Goal: Task Accomplishment & Management: Complete application form

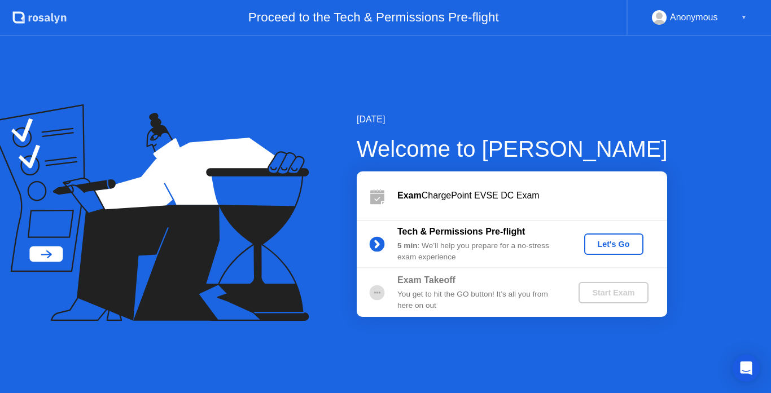
click at [611, 244] on div "Let's Go" at bounding box center [614, 244] width 50 height 9
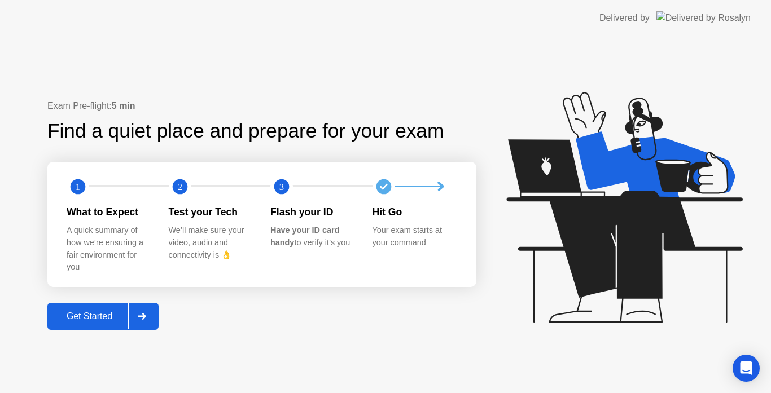
click at [128, 312] on div "Get Started" at bounding box center [89, 317] width 77 height 10
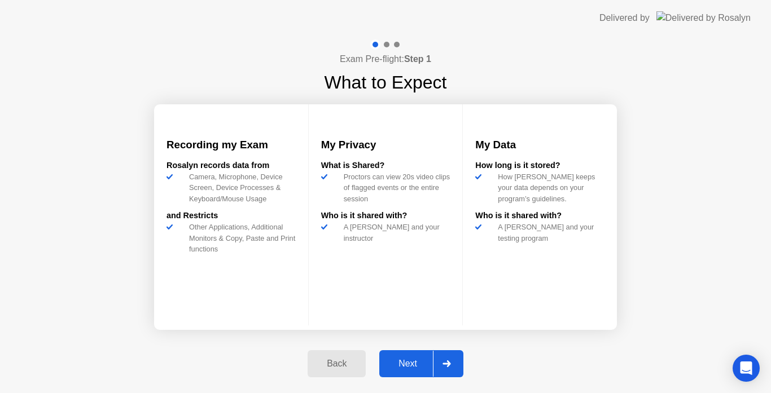
click at [409, 357] on button "Next" at bounding box center [421, 364] width 84 height 27
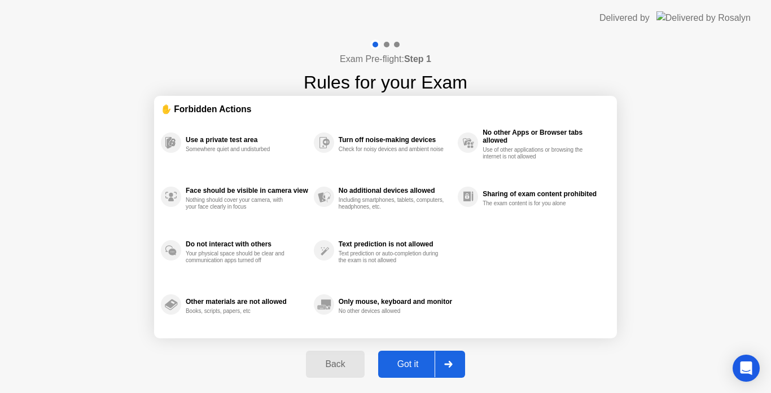
click at [411, 360] on div "Got it" at bounding box center [408, 365] width 53 height 10
select select "**********"
select select "*******"
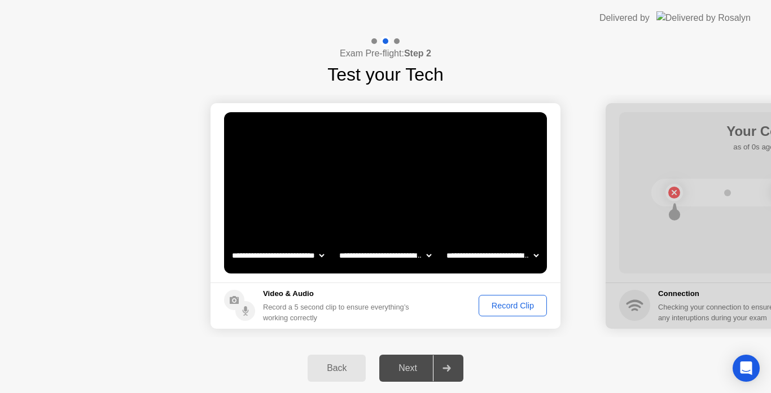
click at [341, 361] on button "Back" at bounding box center [337, 368] width 58 height 27
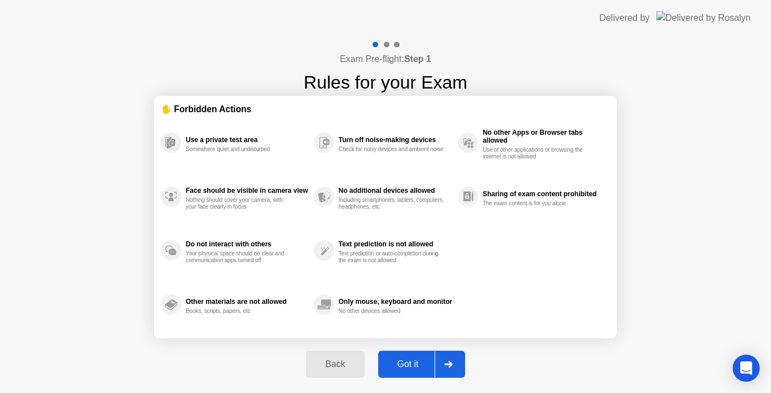
click at [404, 366] on div "Got it" at bounding box center [408, 365] width 53 height 10
select select "**********"
select select "*******"
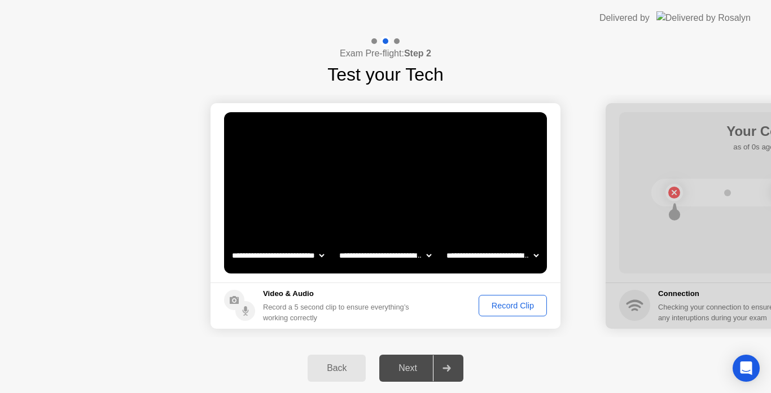
click at [510, 303] on div "Record Clip" at bounding box center [513, 305] width 60 height 9
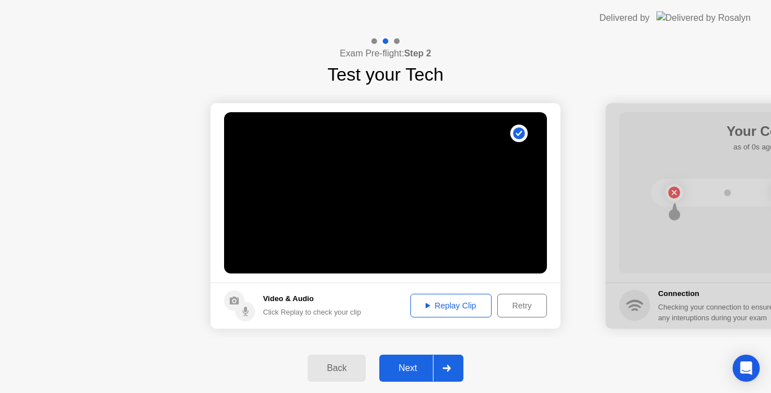
click at [404, 373] on div "Next" at bounding box center [408, 368] width 50 height 10
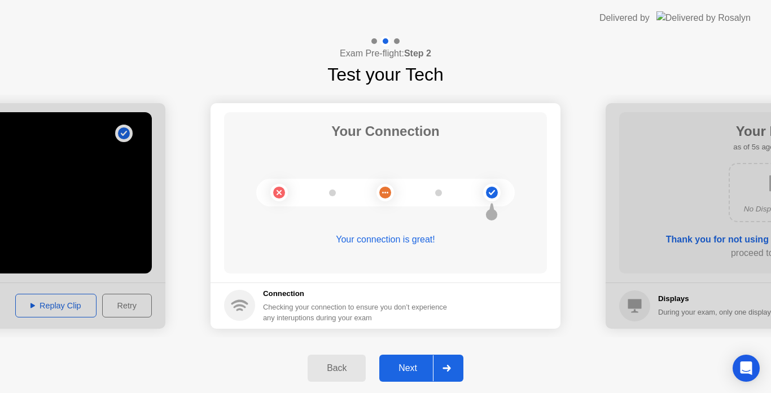
click at [404, 373] on div "Next" at bounding box center [408, 368] width 50 height 10
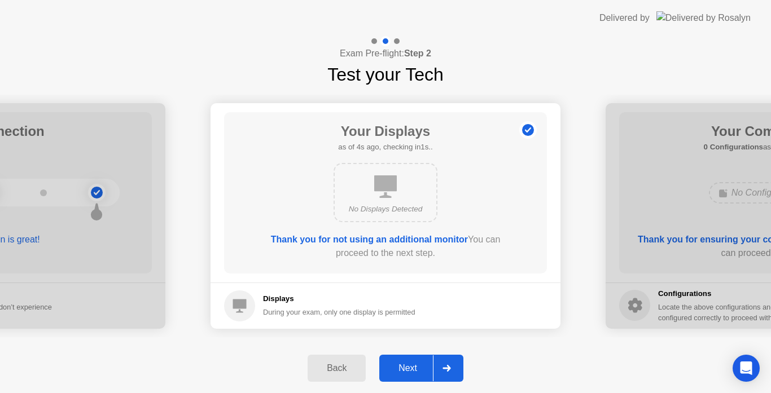
click at [404, 373] on div "Next" at bounding box center [408, 368] width 50 height 10
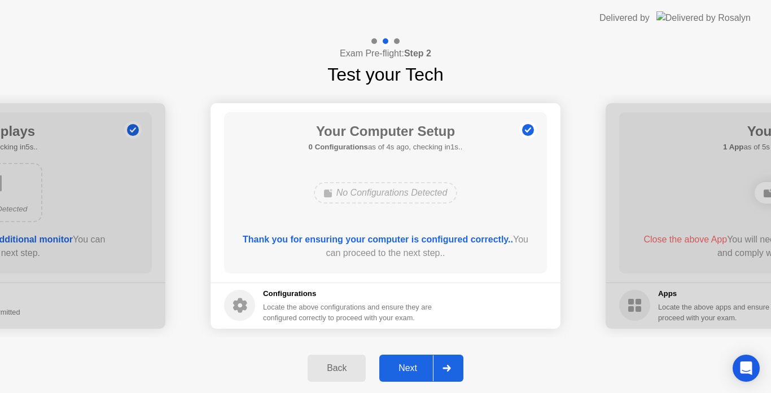
click at [404, 373] on div "Next" at bounding box center [408, 368] width 50 height 10
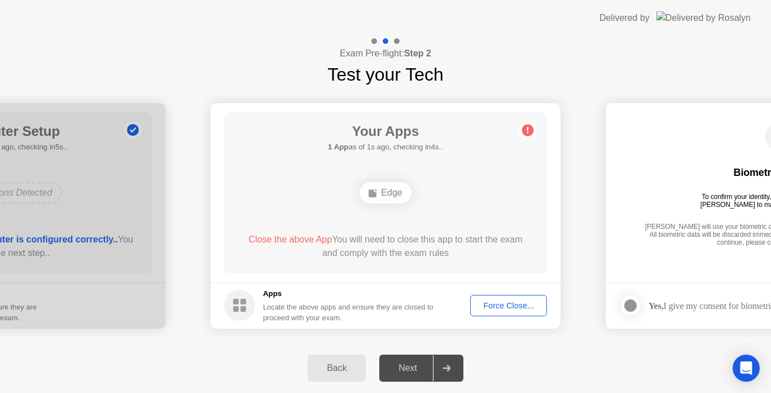
click at [493, 308] on div "Force Close..." at bounding box center [508, 305] width 69 height 9
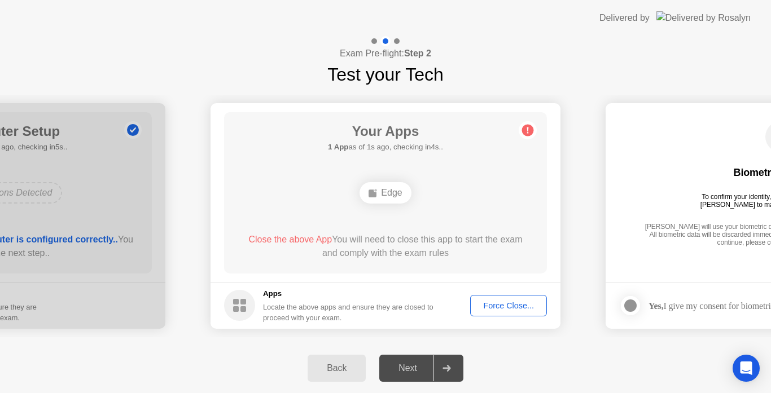
click at [493, 310] on div "Force Close..." at bounding box center [508, 305] width 69 height 9
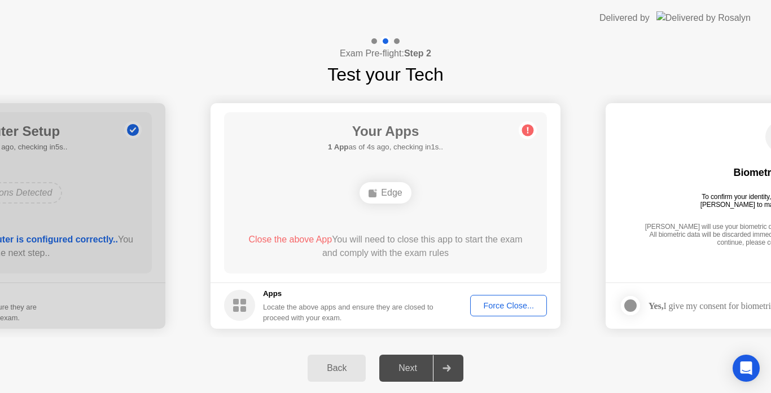
click at [405, 369] on div "Next" at bounding box center [408, 368] width 50 height 10
click at [489, 308] on div "Force Close..." at bounding box center [508, 305] width 69 height 9
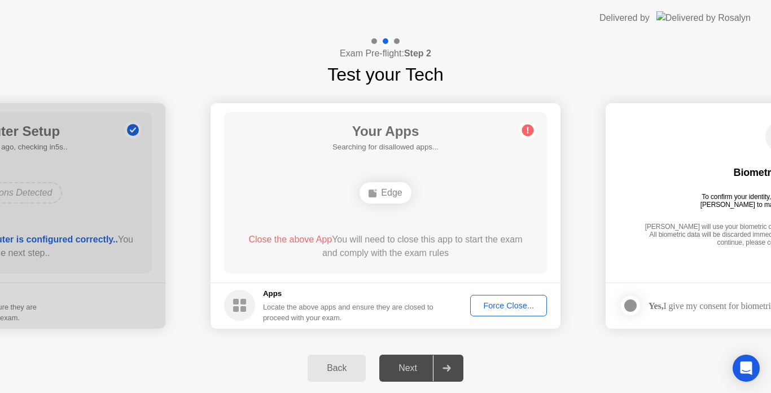
click at [577, 377] on div "Back Next" at bounding box center [385, 369] width 771 height 50
click at [443, 368] on div at bounding box center [446, 369] width 27 height 26
click at [391, 191] on div "Edge" at bounding box center [385, 192] width 51 height 21
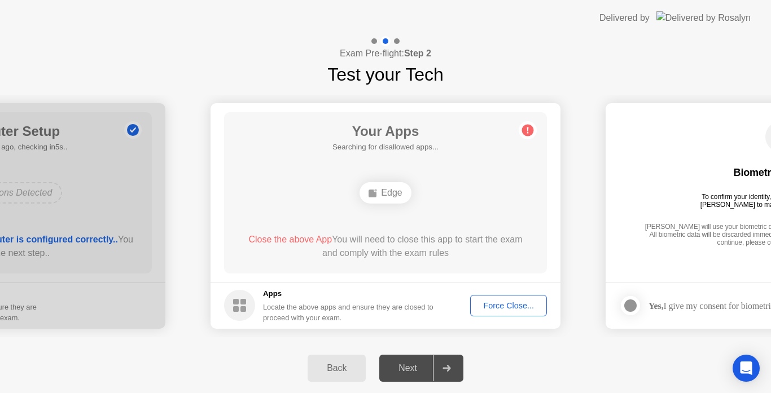
click at [391, 191] on div "Edge" at bounding box center [385, 192] width 51 height 21
click at [240, 296] on circle at bounding box center [239, 305] width 31 height 31
click at [238, 312] on rect at bounding box center [236, 309] width 6 height 6
drag, startPoint x: 238, startPoint y: 312, endPoint x: 427, endPoint y: 369, distance: 197.5
click at [427, 369] on div "**********" at bounding box center [385, 214] width 771 height 357
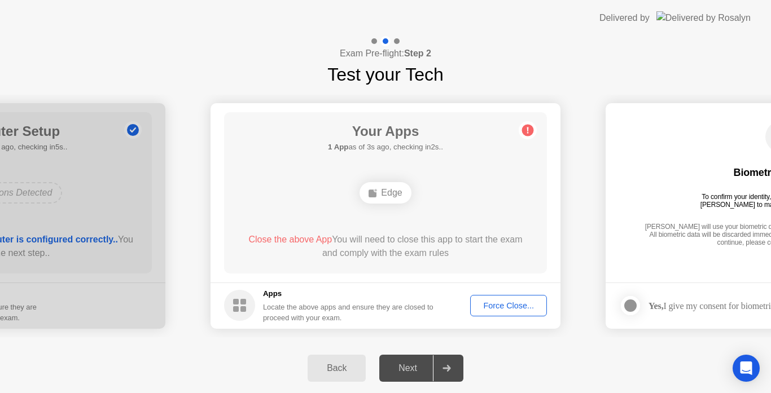
drag, startPoint x: 427, startPoint y: 369, endPoint x: 437, endPoint y: 369, distance: 9.6
click at [437, 369] on div at bounding box center [446, 369] width 27 height 26
click at [511, 303] on div "Force Close..." at bounding box center [508, 305] width 69 height 9
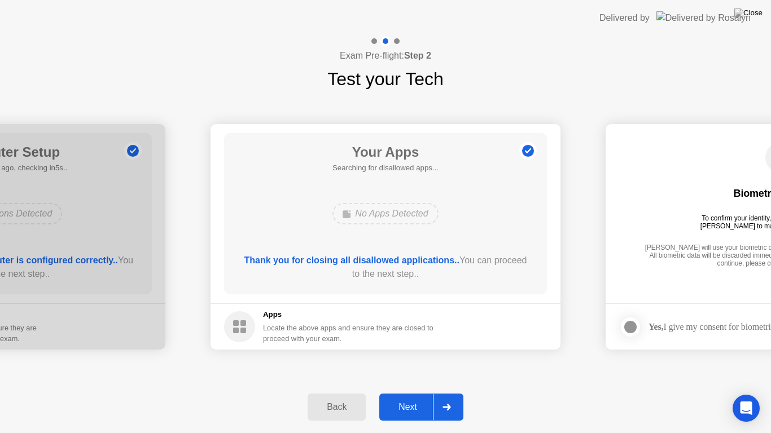
click at [410, 393] on div "Next" at bounding box center [408, 407] width 50 height 10
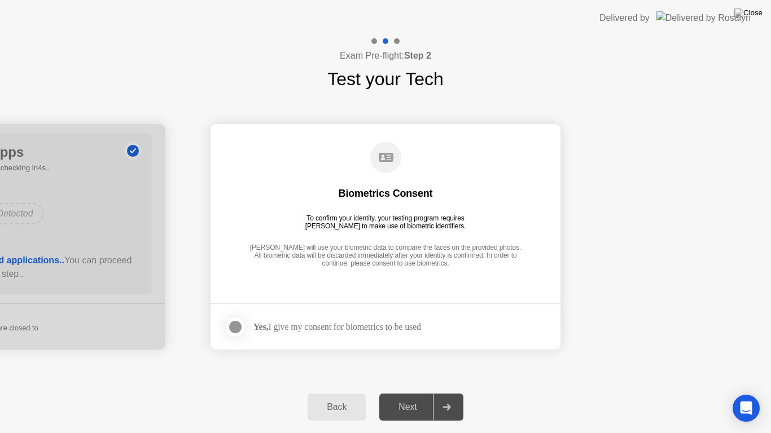
click at [410, 393] on div "Next" at bounding box center [408, 407] width 50 height 10
click at [336, 393] on div "Back" at bounding box center [336, 407] width 51 height 10
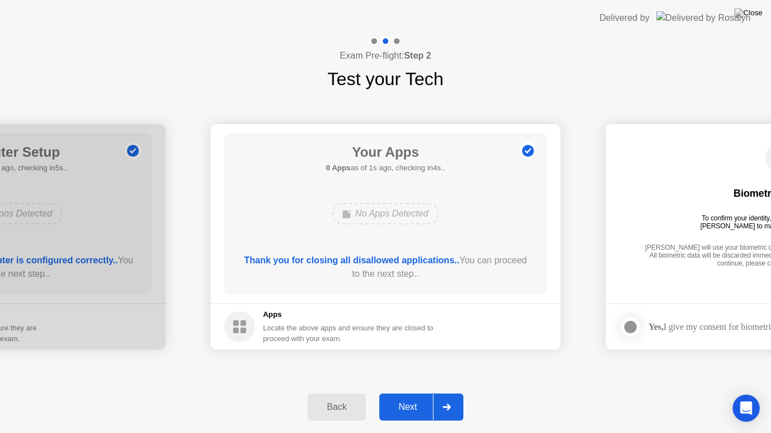
click at [336, 393] on div "Back" at bounding box center [336, 407] width 51 height 10
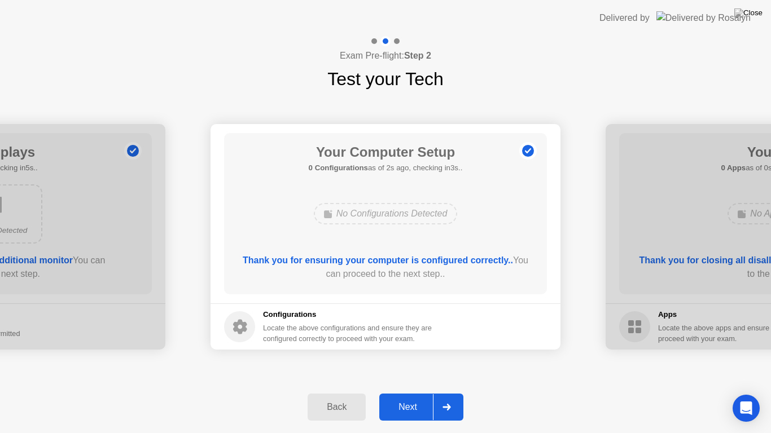
click at [415, 393] on div "Next" at bounding box center [408, 407] width 50 height 10
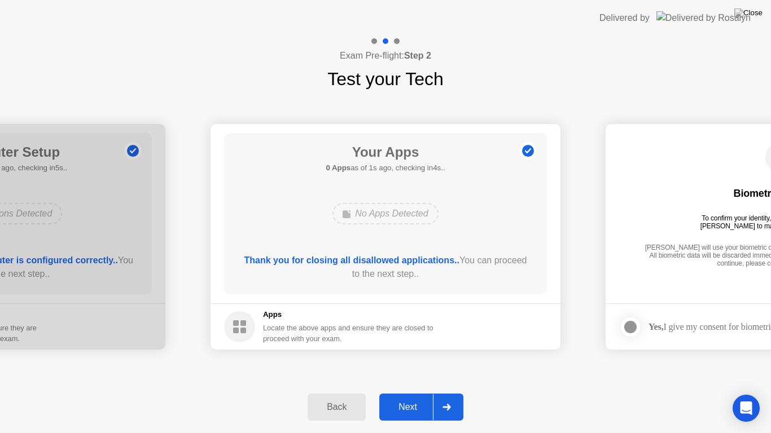
click at [415, 393] on div "Next" at bounding box center [408, 407] width 50 height 10
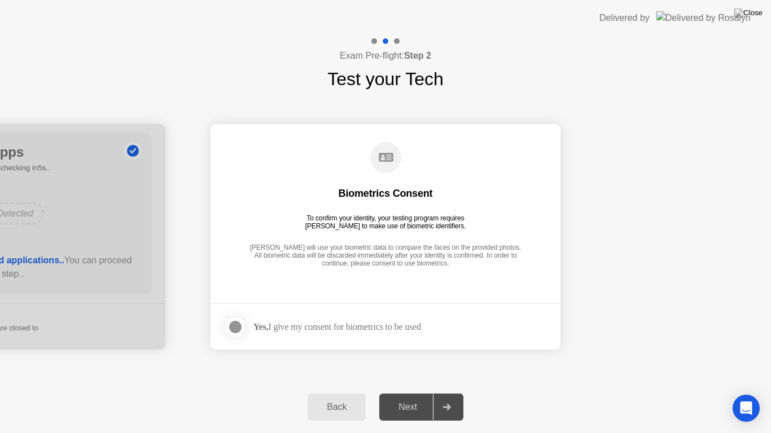
click at [405, 393] on div "Next" at bounding box center [408, 407] width 50 height 10
click at [449, 393] on icon at bounding box center [447, 407] width 8 height 7
click at [401, 393] on div "Next" at bounding box center [408, 407] width 50 height 10
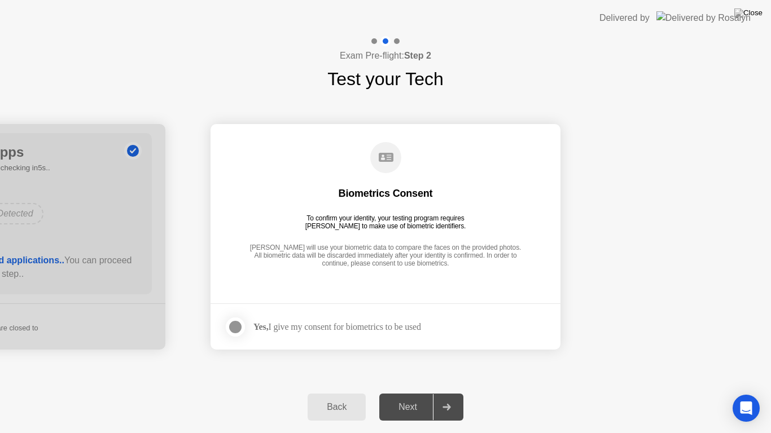
click at [401, 393] on div "Next" at bounding box center [408, 407] width 50 height 10
click at [445, 393] on icon at bounding box center [447, 407] width 8 height 7
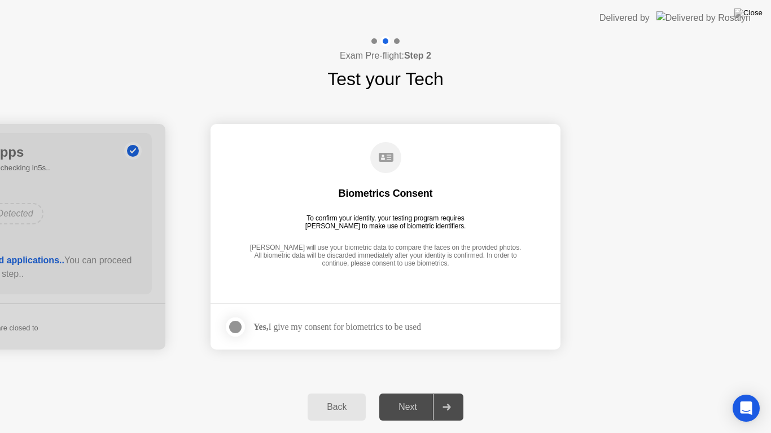
drag, startPoint x: 445, startPoint y: 406, endPoint x: 452, endPoint y: 278, distance: 128.9
click at [452, 278] on div "**********" at bounding box center [385, 234] width 771 height 397
click at [452, 278] on div "Biometrics Consent To confirm your identity, your testing program requires [PER…" at bounding box center [385, 205] width 323 height 145
click at [239, 328] on div at bounding box center [236, 328] width 14 height 14
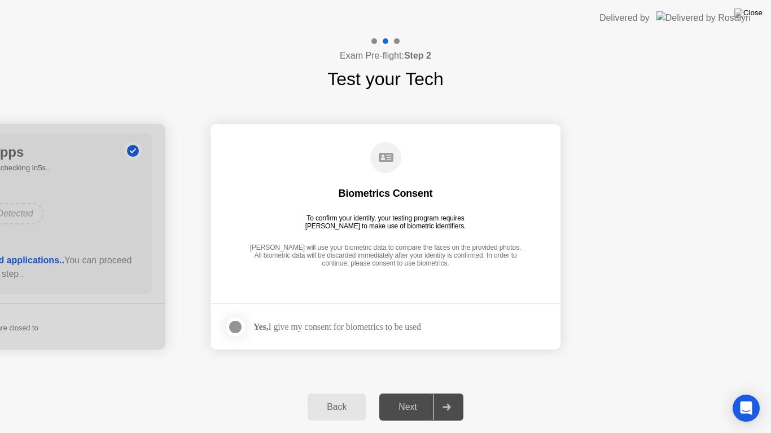
click at [239, 328] on div at bounding box center [236, 328] width 14 height 14
click at [402, 393] on div "Next" at bounding box center [408, 407] width 50 height 10
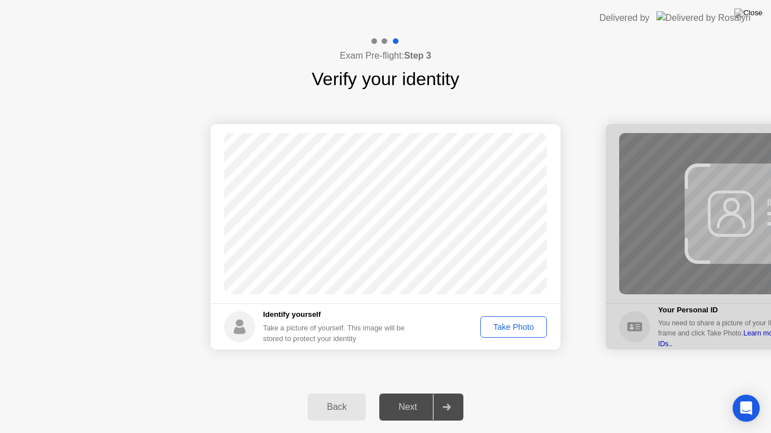
click at [509, 319] on button "Take Photo" at bounding box center [513, 327] width 67 height 21
click at [424, 393] on div "Next" at bounding box center [408, 407] width 50 height 10
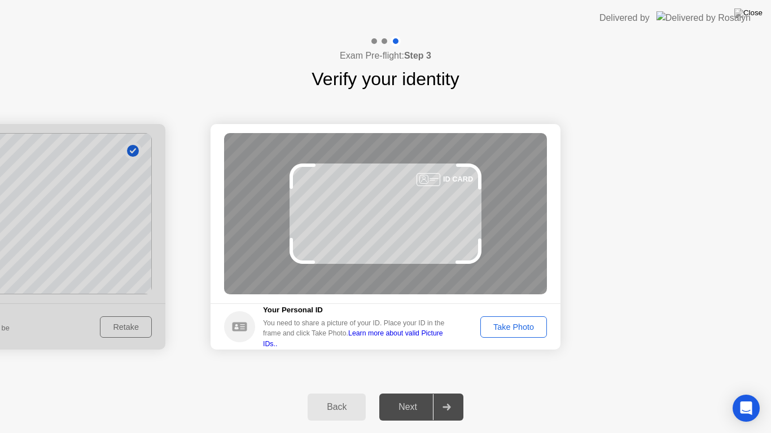
click at [523, 332] on div "Take Photo" at bounding box center [513, 327] width 59 height 9
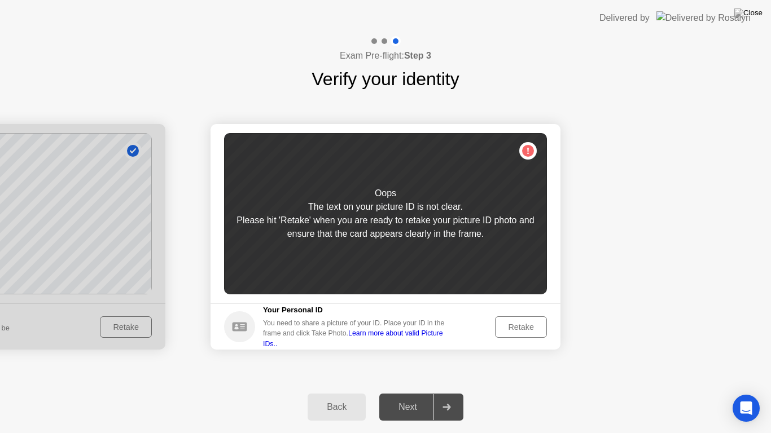
click at [529, 335] on button "Retake" at bounding box center [521, 327] width 52 height 21
